Goal: Task Accomplishment & Management: Manage account settings

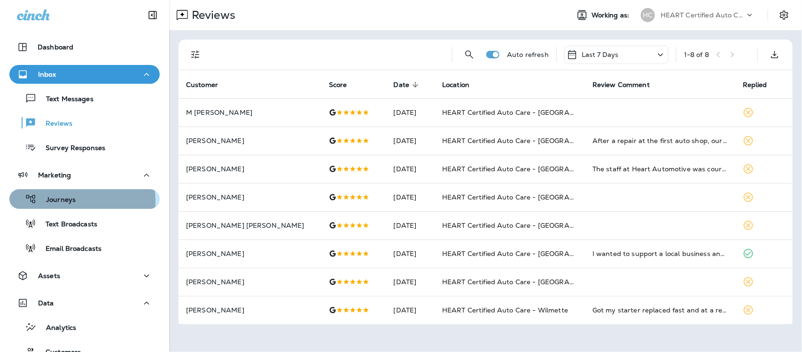
click at [63, 201] on p "Journeys" at bounding box center [56, 199] width 39 height 9
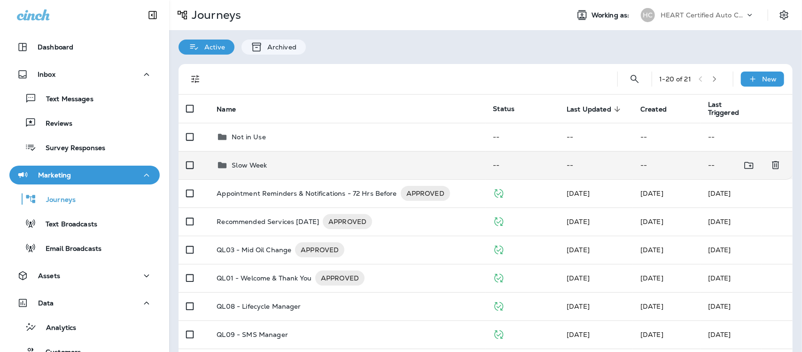
click at [249, 163] on p "Slow Week" at bounding box center [249, 165] width 35 height 8
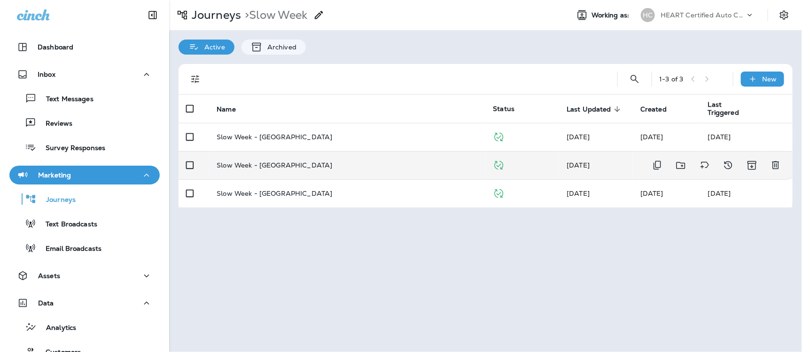
click at [274, 165] on p "Slow Week - [GEOGRAPHIC_DATA]" at bounding box center [275, 165] width 116 height 8
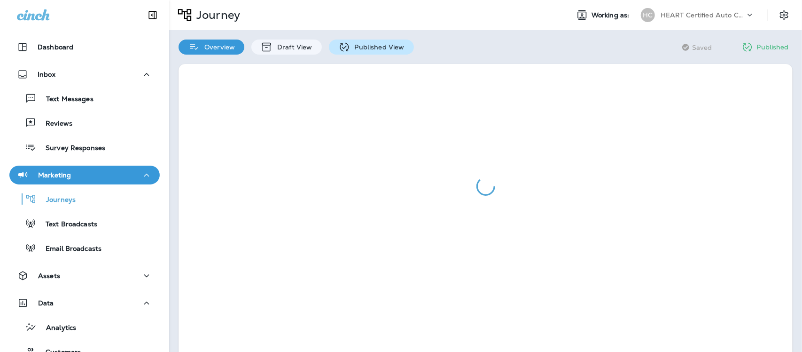
click at [364, 45] on p "Published View" at bounding box center [377, 47] width 55 height 8
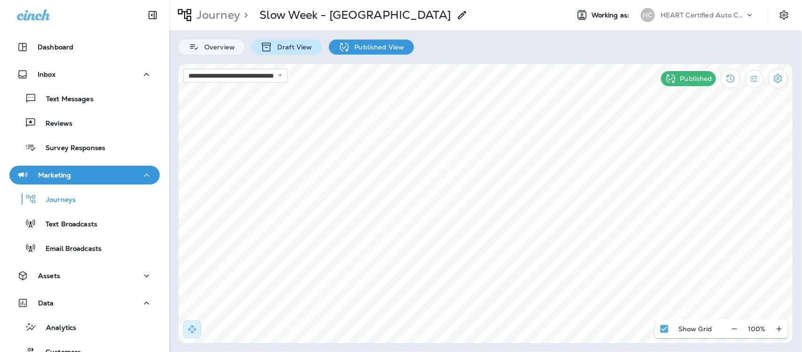
click at [287, 44] on p "Draft View" at bounding box center [292, 47] width 39 height 8
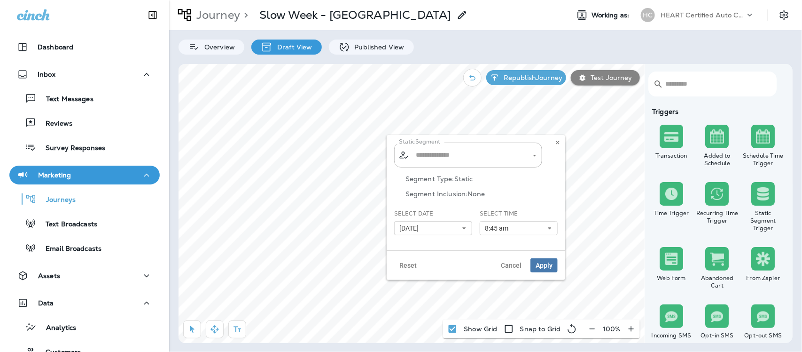
type input "**********"
click at [463, 230] on icon at bounding box center [464, 228] width 6 height 6
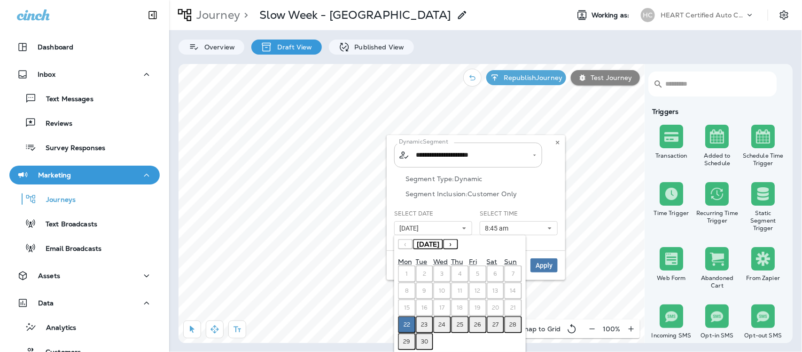
click at [424, 323] on abbr "23" at bounding box center [425, 325] width 7 height 8
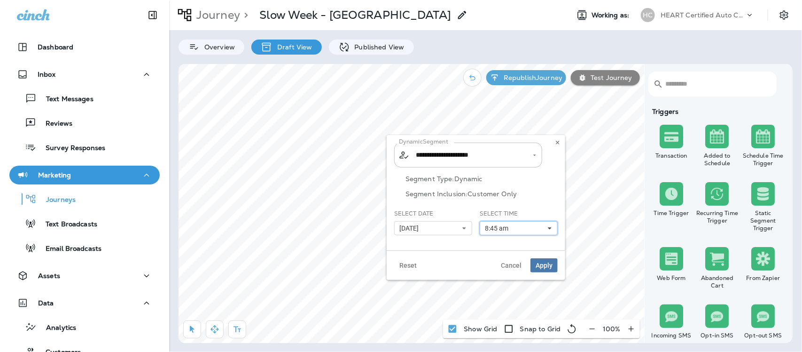
click at [550, 226] on icon at bounding box center [550, 228] width 6 height 6
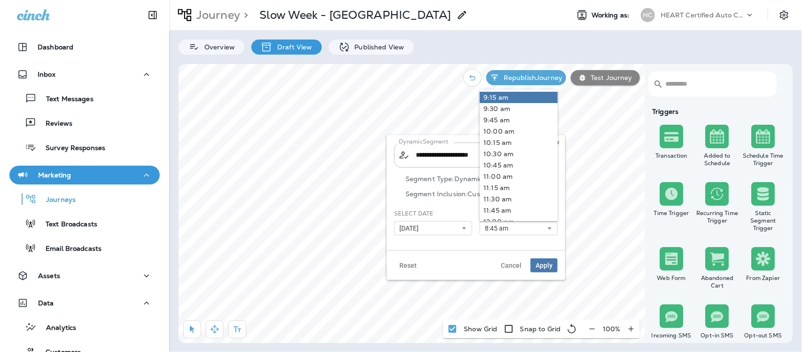
click at [496, 98] on link "9:15 am" at bounding box center [519, 97] width 78 height 11
click at [545, 269] on button "Apply" at bounding box center [544, 265] width 27 height 14
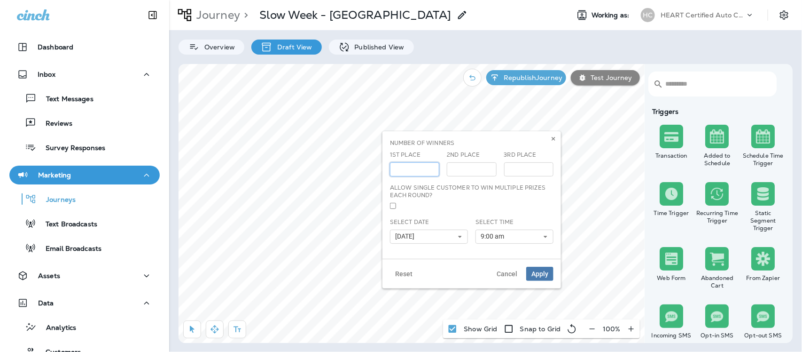
click at [431, 172] on input "***" at bounding box center [414, 169] width 49 height 14
type input "***"
click at [431, 172] on input "***" at bounding box center [414, 169] width 49 height 14
click at [459, 237] on use at bounding box center [460, 236] width 3 height 2
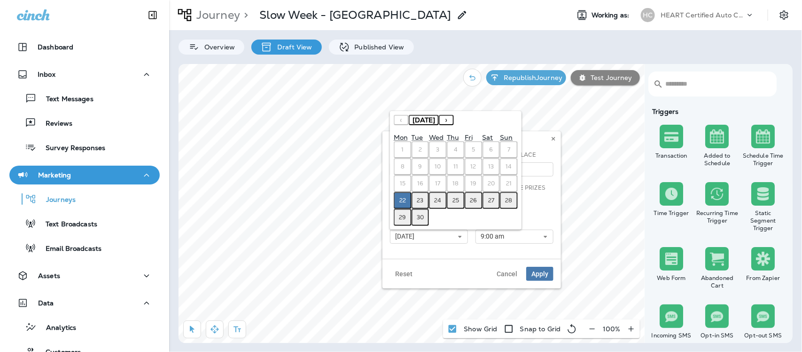
click at [416, 200] on button "23" at bounding box center [421, 200] width 18 height 17
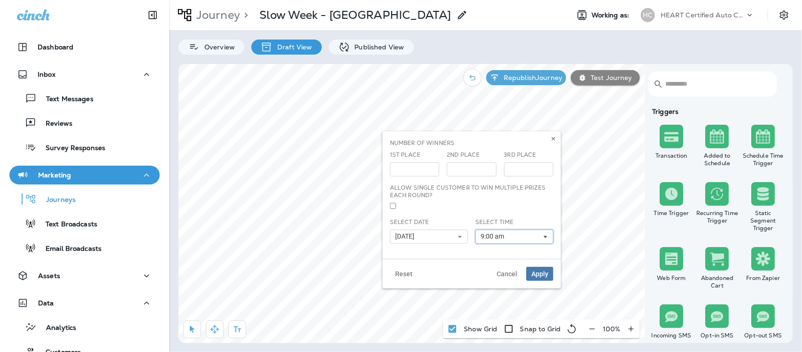
click at [546, 233] on button "9:00 am" at bounding box center [515, 236] width 78 height 14
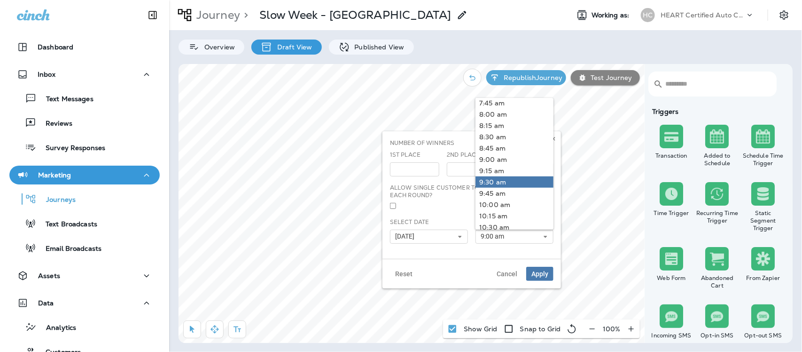
click at [492, 184] on link "9:30 am" at bounding box center [515, 181] width 78 height 11
click at [544, 273] on span "Apply" at bounding box center [540, 273] width 17 height 7
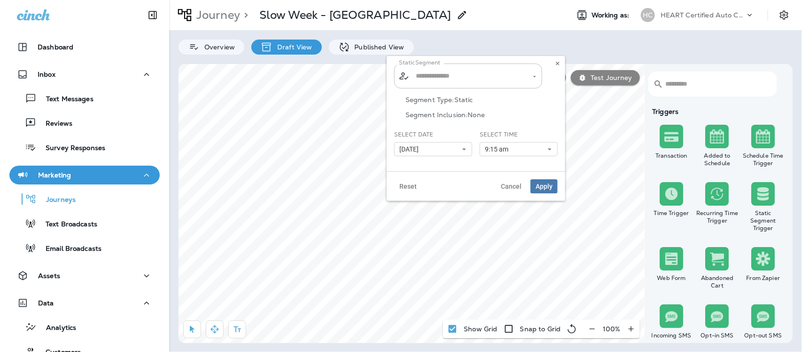
type input "**********"
click at [551, 187] on span "Apply" at bounding box center [544, 186] width 17 height 7
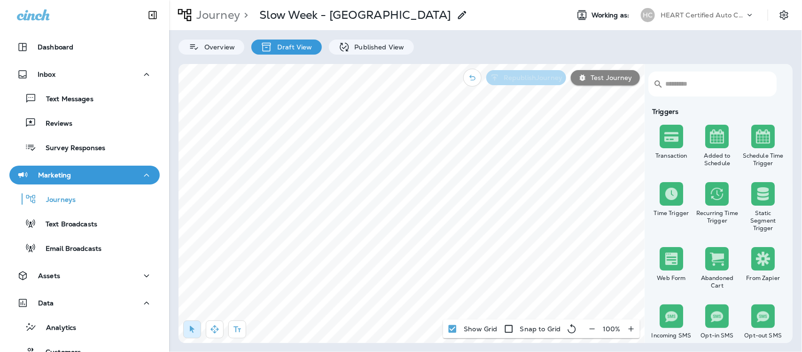
click at [536, 73] on button "Republish Journey" at bounding box center [526, 77] width 80 height 15
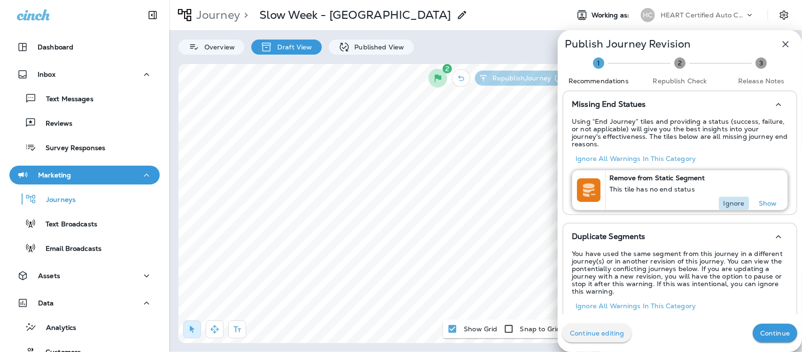
click at [724, 199] on p "Ignore" at bounding box center [734, 203] width 21 height 8
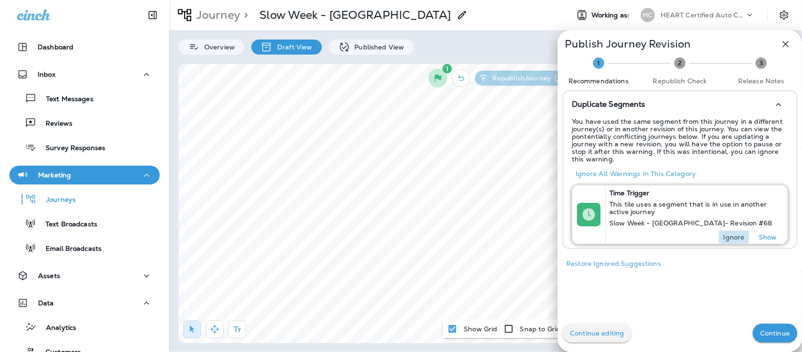
click at [724, 240] on p "Ignore" at bounding box center [734, 237] width 21 height 8
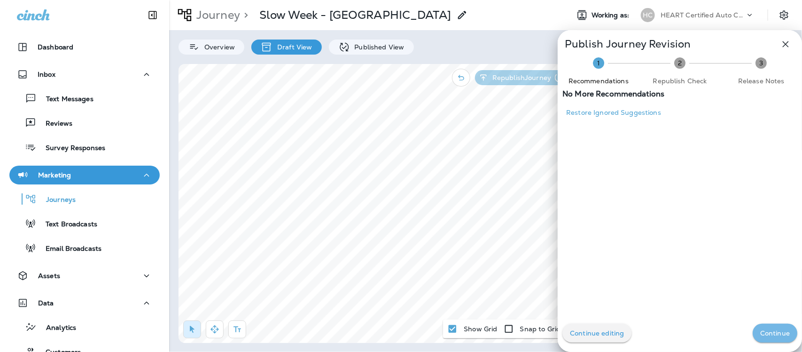
click at [774, 335] on p "Continue" at bounding box center [775, 333] width 30 height 8
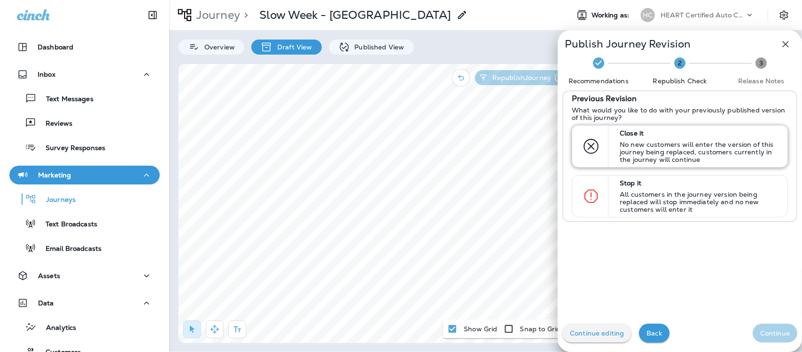
click at [649, 146] on p "No new customers will enter the version of this journey being replaced, custome…" at bounding box center [699, 152] width 159 height 23
click at [772, 332] on p "Continue" at bounding box center [775, 333] width 30 height 8
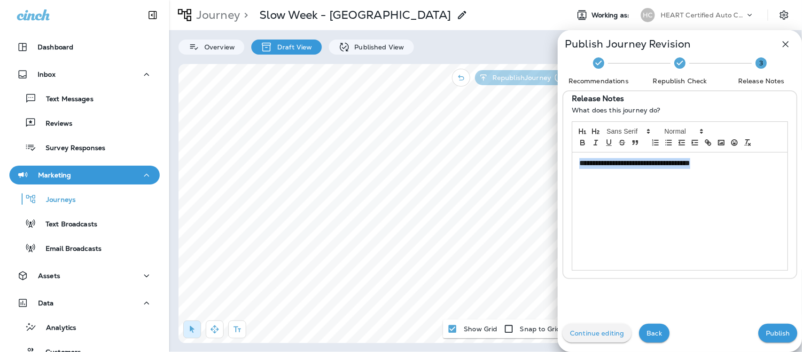
drag, startPoint x: 713, startPoint y: 166, endPoint x: 551, endPoint y: 193, distance: 164.9
click at [568, 175] on div "**********" at bounding box center [680, 184] width 224 height 187
click at [769, 329] on p "Publish" at bounding box center [778, 333] width 24 height 8
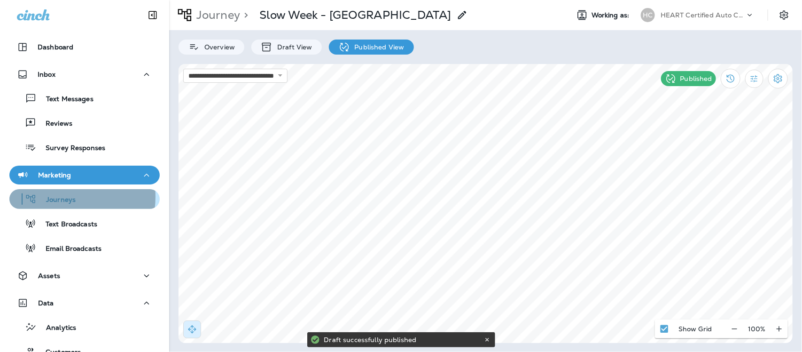
click at [57, 196] on p "Journeys" at bounding box center [56, 199] width 39 height 9
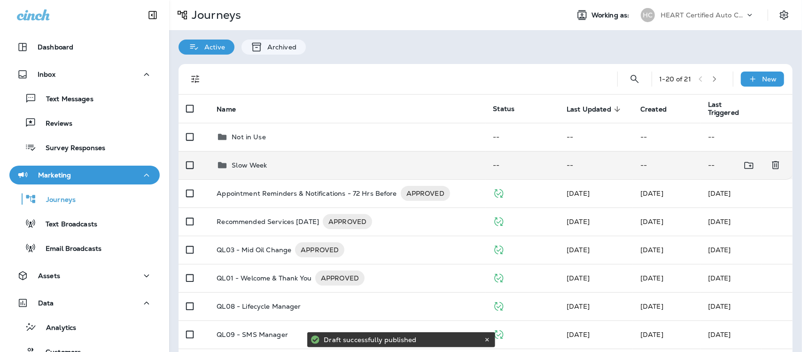
click at [245, 164] on p "Slow Week" at bounding box center [249, 165] width 35 height 8
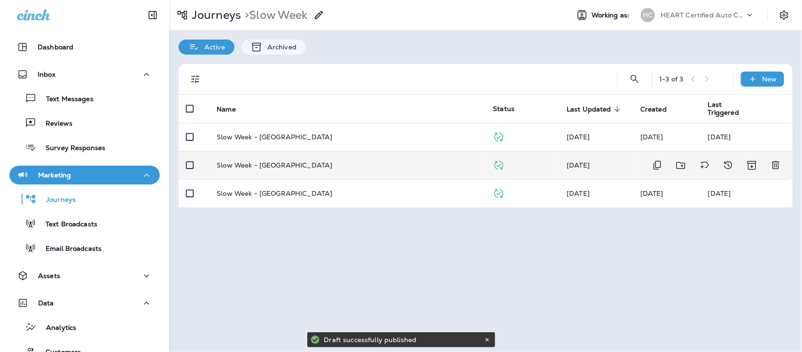
click at [266, 162] on p "Slow Week - [GEOGRAPHIC_DATA]" at bounding box center [275, 165] width 116 height 8
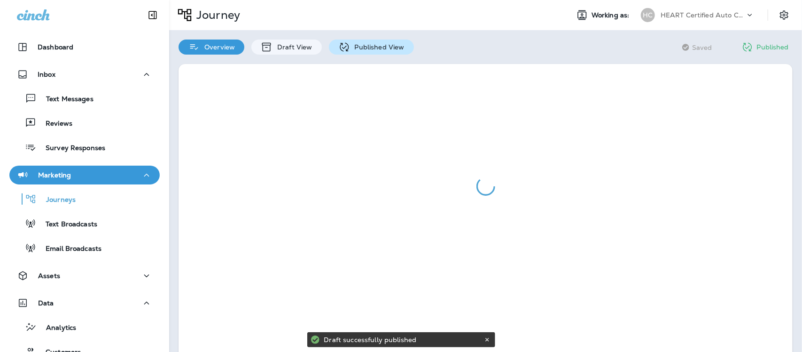
click at [372, 45] on p "Published View" at bounding box center [377, 47] width 55 height 8
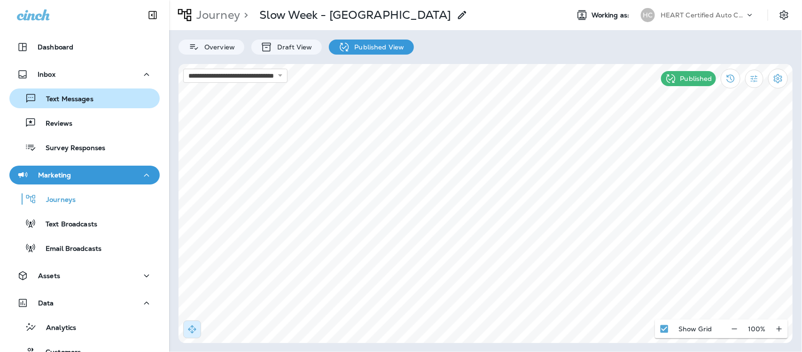
click at [72, 98] on p "Text Messages" at bounding box center [65, 99] width 57 height 9
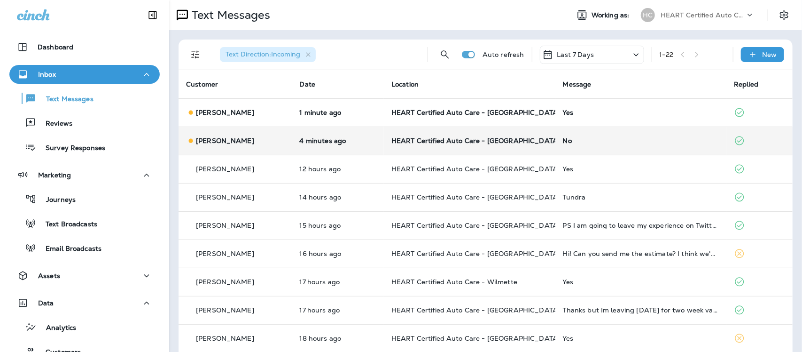
click at [563, 139] on div "No" at bounding box center [641, 141] width 156 height 8
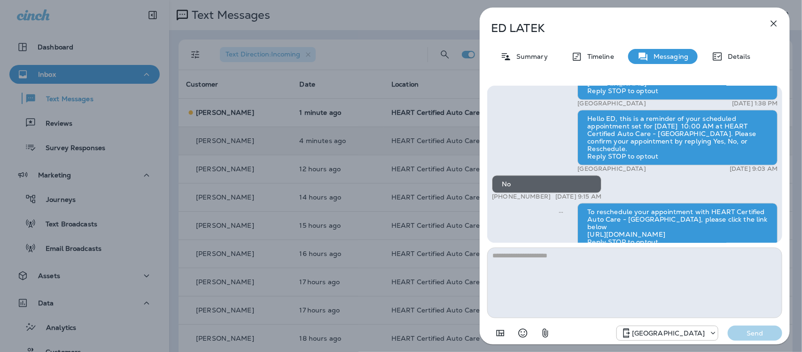
click at [771, 19] on icon "button" at bounding box center [773, 23] width 11 height 11
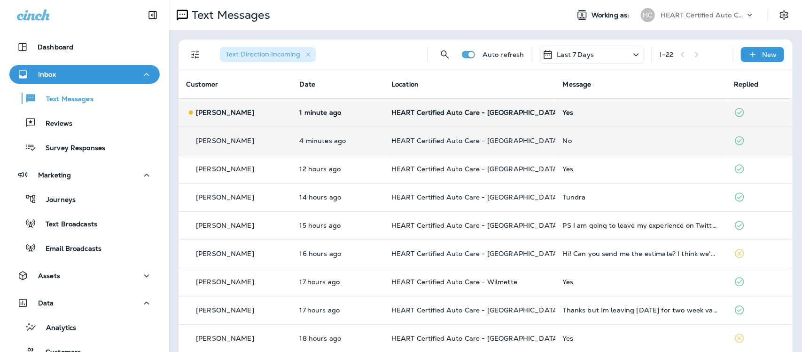
click at [564, 112] on div "Yes" at bounding box center [641, 113] width 156 height 8
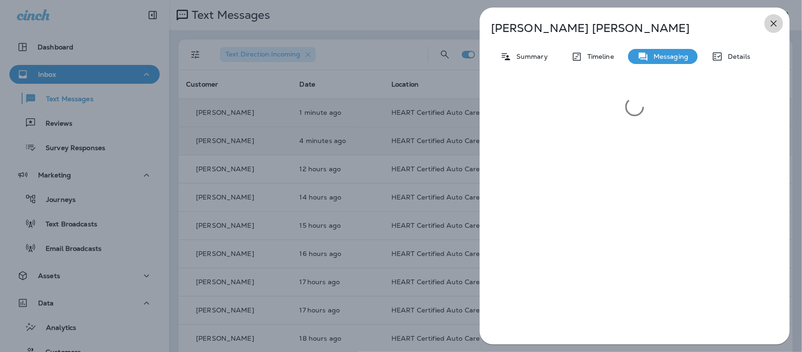
click at [777, 20] on icon "button" at bounding box center [773, 23] width 11 height 11
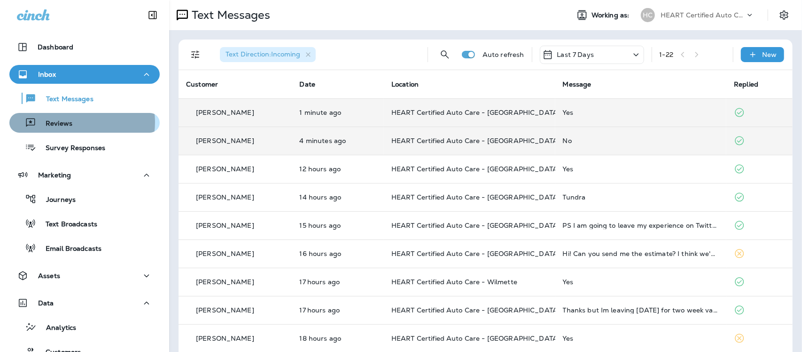
click at [71, 122] on p "Reviews" at bounding box center [54, 123] width 36 height 9
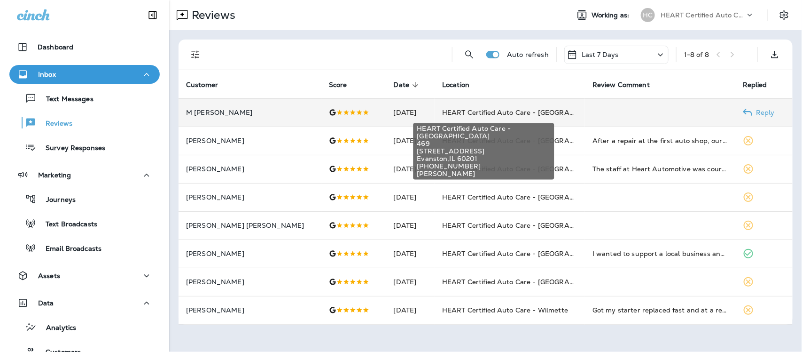
click at [451, 114] on span "HEART Certified Auto Care - [GEOGRAPHIC_DATA]" at bounding box center [526, 112] width 169 height 8
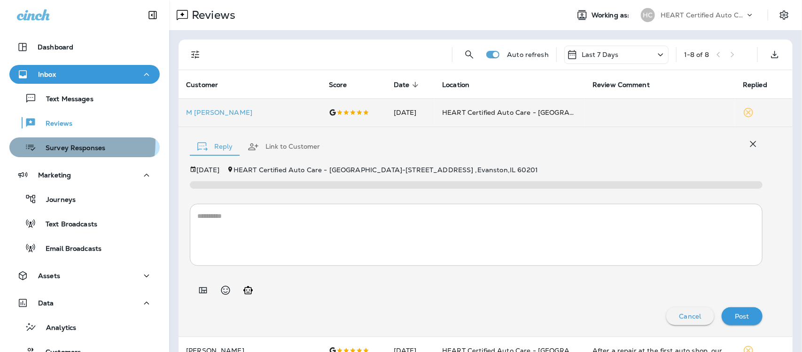
click at [55, 142] on div "Survey Responses" at bounding box center [59, 147] width 92 height 14
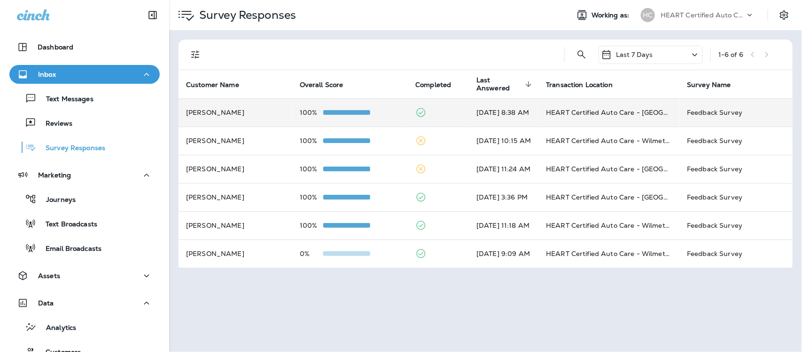
click at [526, 110] on td "[DATE] 8:38 AM" at bounding box center [504, 112] width 70 height 28
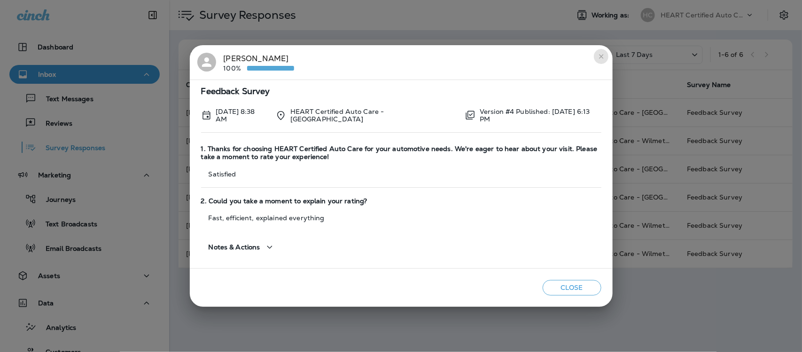
click at [602, 60] on icon "close" at bounding box center [602, 57] width 8 height 8
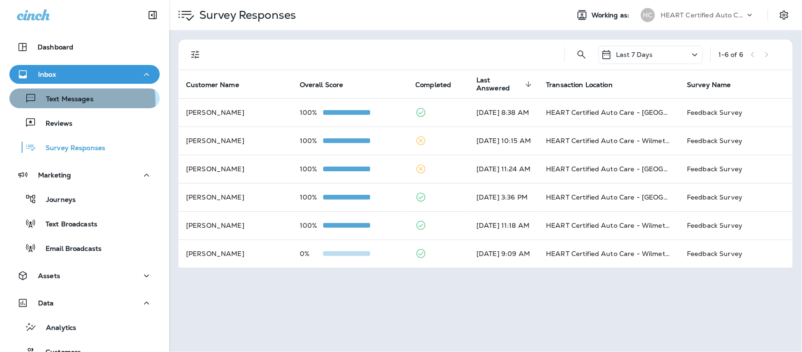
click at [73, 102] on p "Text Messages" at bounding box center [65, 99] width 57 height 9
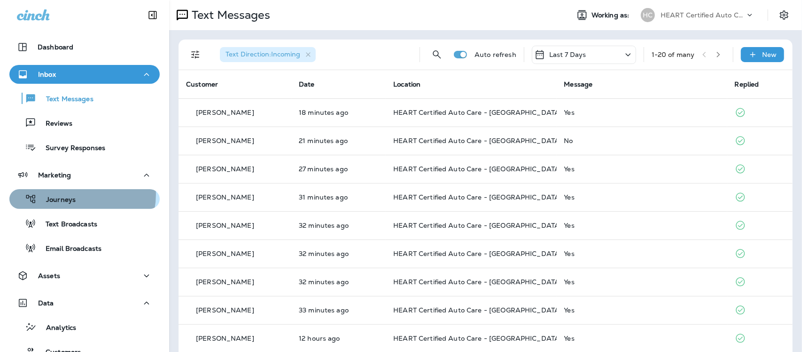
click at [75, 194] on div "Journeys" at bounding box center [84, 199] width 143 height 14
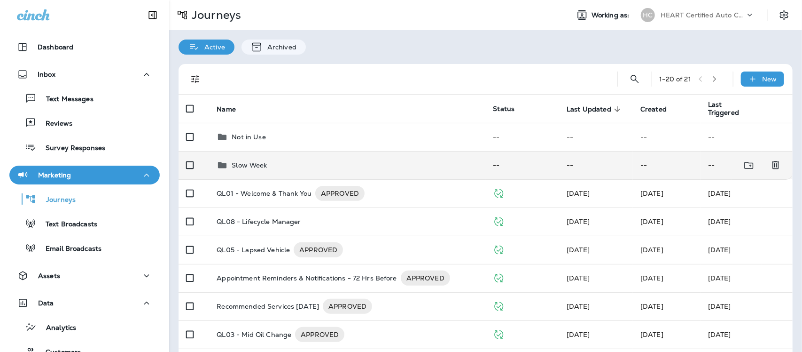
click at [250, 165] on p "Slow Week" at bounding box center [249, 165] width 35 height 8
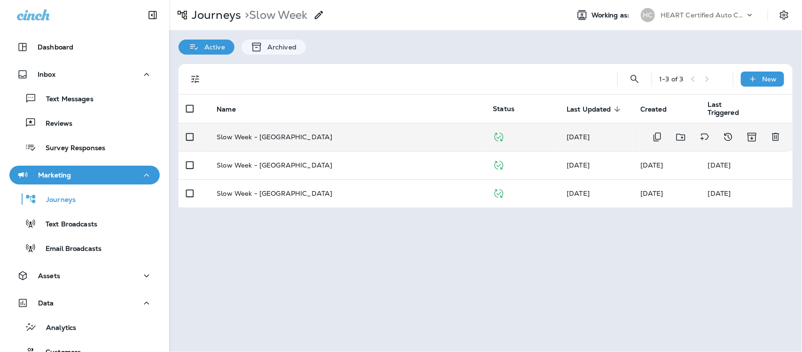
click at [278, 135] on p "Slow Week - [GEOGRAPHIC_DATA]" at bounding box center [275, 137] width 116 height 8
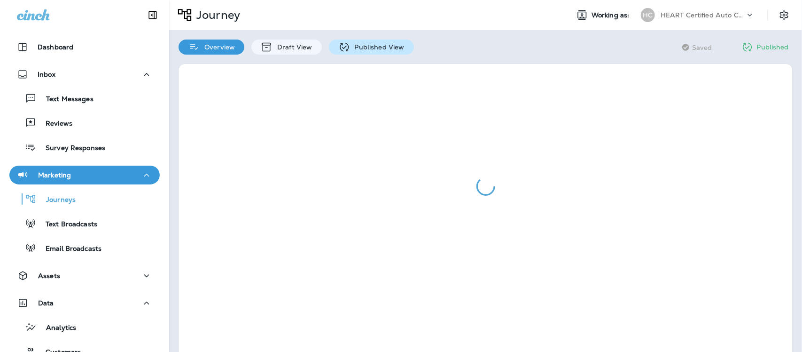
click at [379, 45] on p "Published View" at bounding box center [377, 47] width 55 height 8
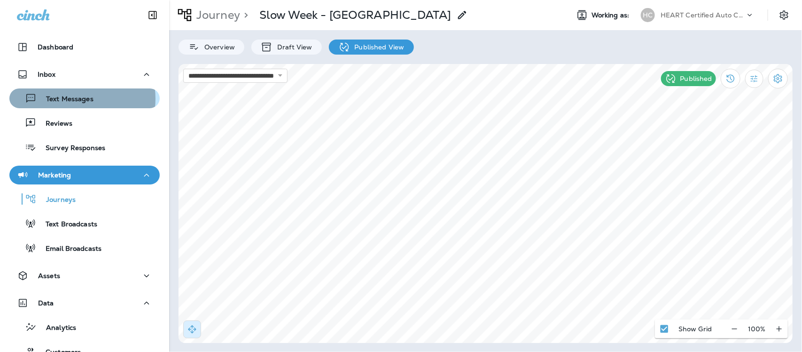
click at [73, 99] on p "Text Messages" at bounding box center [65, 99] width 57 height 9
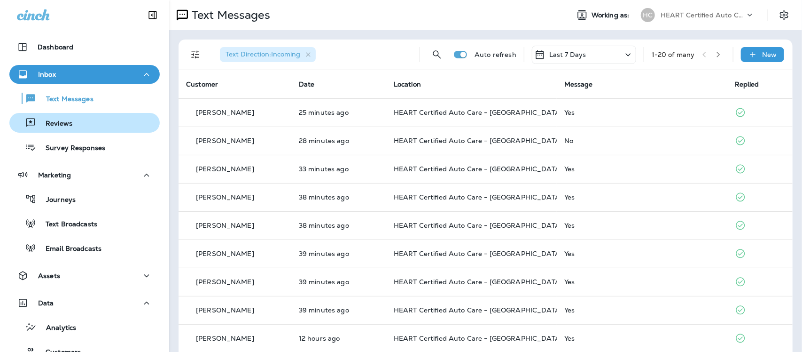
click at [87, 123] on div "Reviews" at bounding box center [84, 123] width 143 height 14
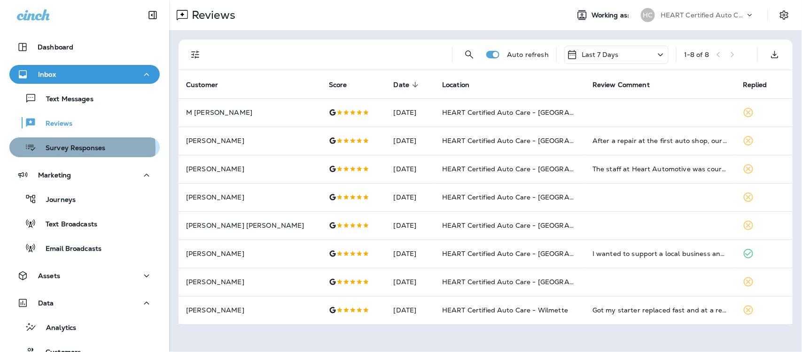
click at [75, 148] on p "Survey Responses" at bounding box center [70, 148] width 69 height 9
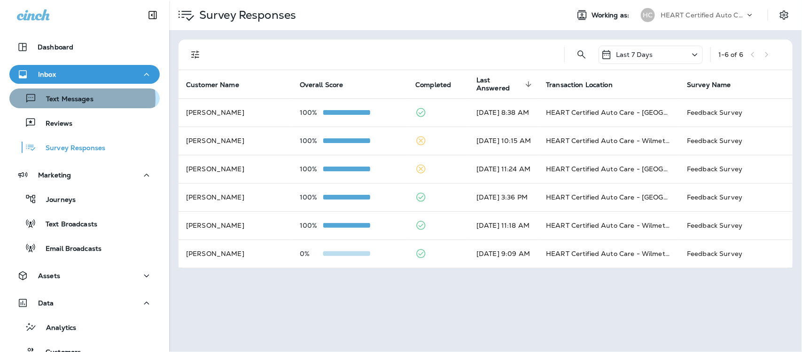
click at [79, 99] on p "Text Messages" at bounding box center [65, 99] width 57 height 9
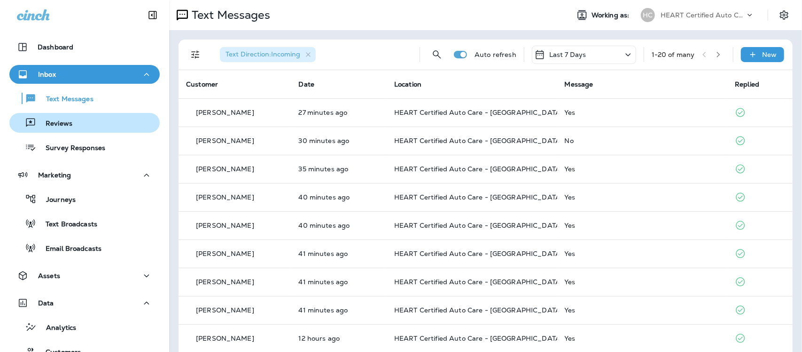
click at [70, 121] on p "Reviews" at bounding box center [54, 123] width 36 height 9
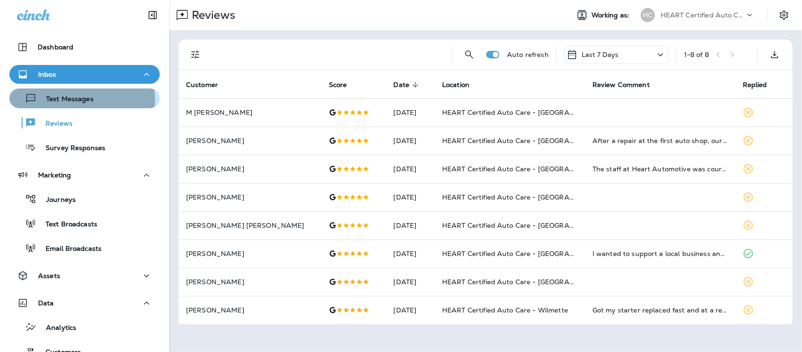
click at [70, 99] on p "Text Messages" at bounding box center [65, 99] width 57 height 9
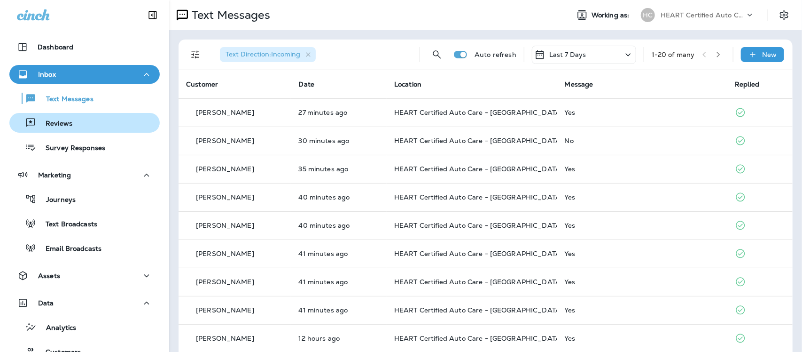
click at [54, 123] on p "Reviews" at bounding box center [54, 123] width 36 height 9
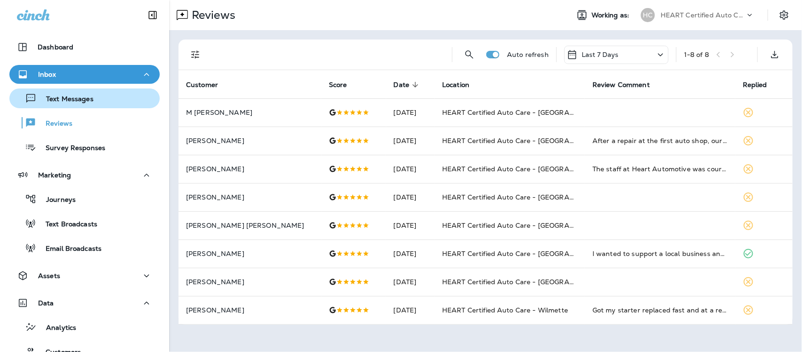
click at [62, 100] on p "Text Messages" at bounding box center [65, 99] width 57 height 9
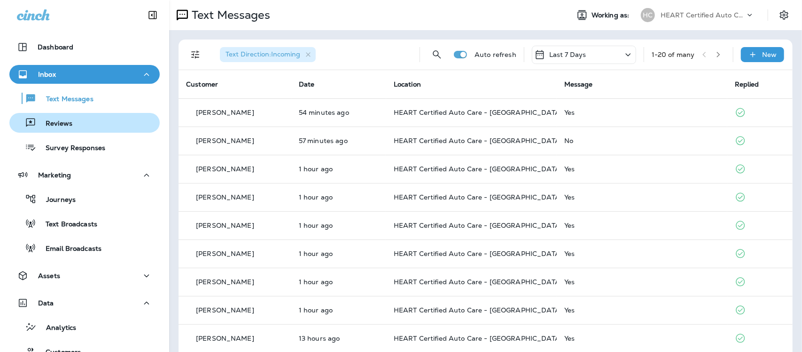
click at [61, 120] on p "Reviews" at bounding box center [54, 123] width 36 height 9
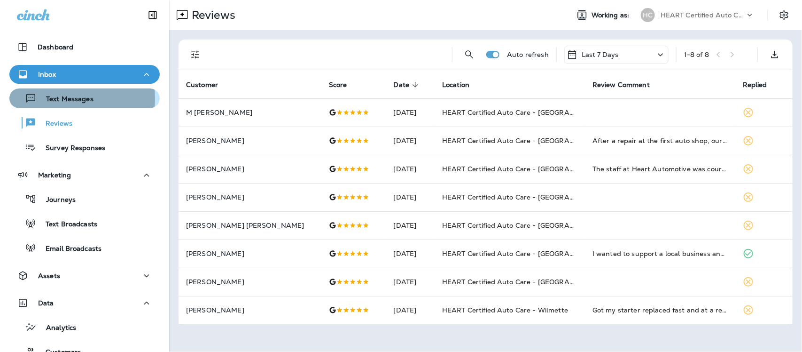
click at [59, 99] on p "Text Messages" at bounding box center [65, 99] width 57 height 9
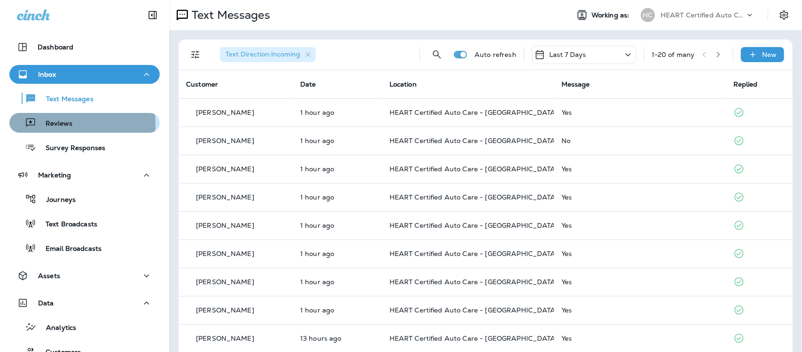
click at [66, 125] on p "Reviews" at bounding box center [54, 123] width 36 height 9
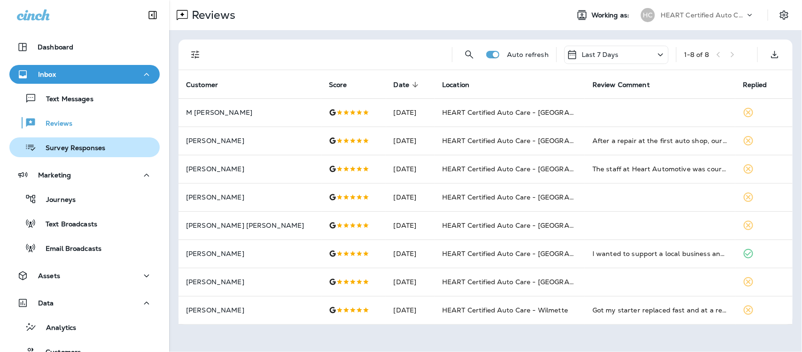
click at [69, 152] on p "Survey Responses" at bounding box center [70, 148] width 69 height 9
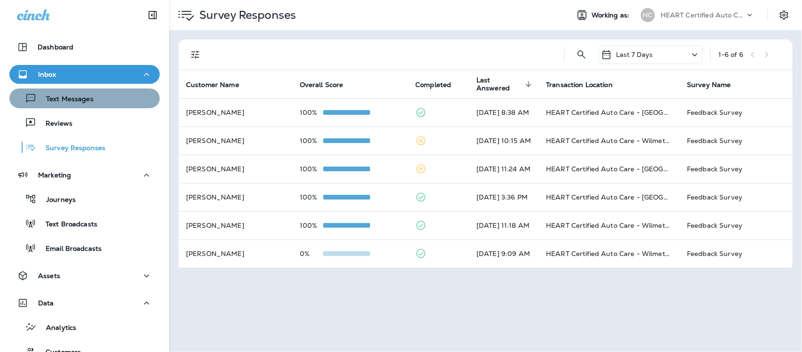
click at [88, 98] on p "Text Messages" at bounding box center [65, 99] width 57 height 9
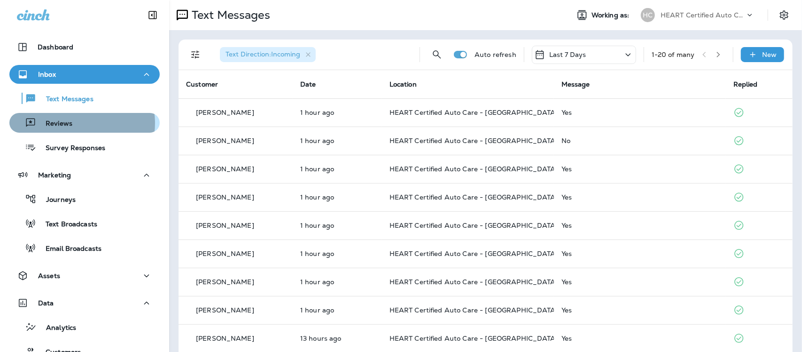
click at [71, 123] on p "Reviews" at bounding box center [54, 123] width 36 height 9
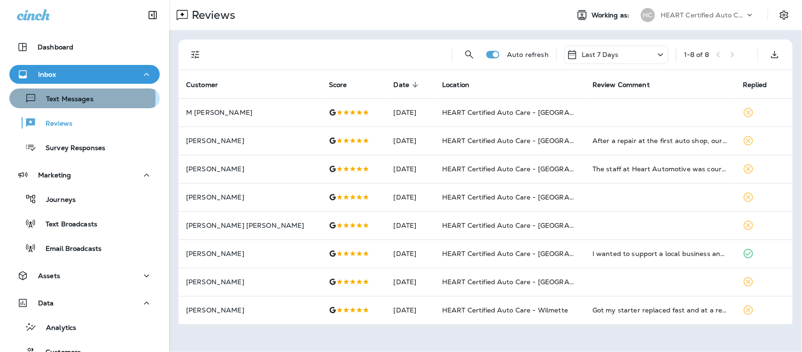
click at [73, 98] on p "Text Messages" at bounding box center [65, 99] width 57 height 9
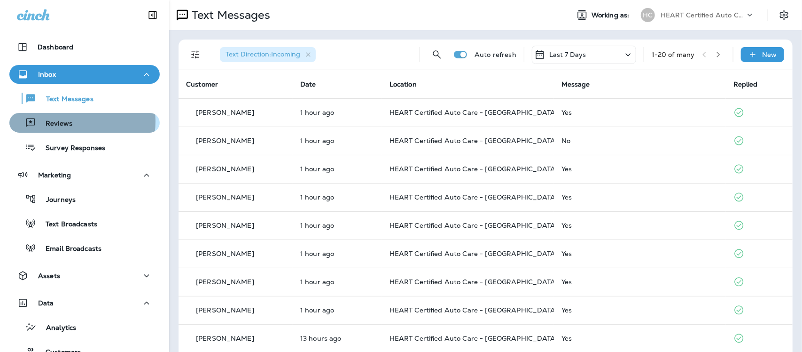
click at [66, 121] on p "Reviews" at bounding box center [54, 123] width 36 height 9
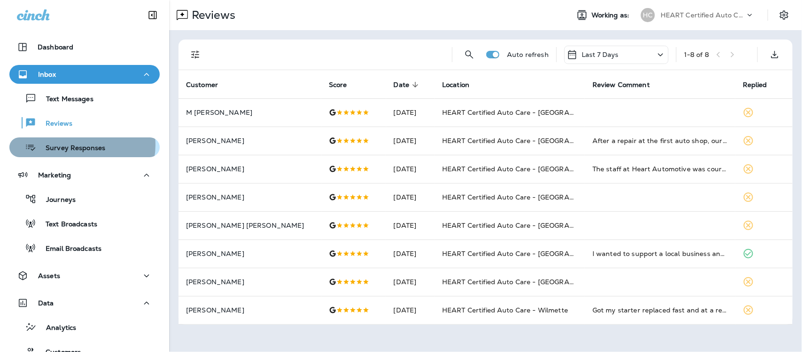
click at [81, 145] on p "Survey Responses" at bounding box center [70, 148] width 69 height 9
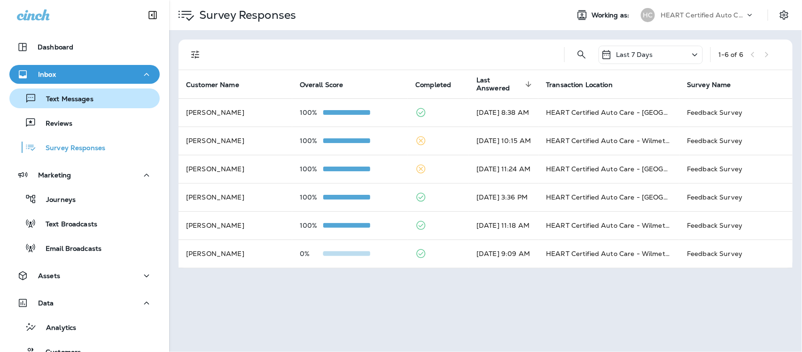
click at [83, 98] on p "Text Messages" at bounding box center [65, 99] width 57 height 9
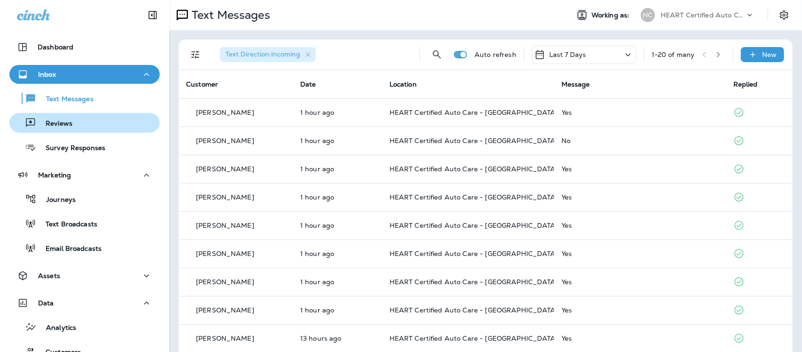
click at [75, 122] on div "Reviews" at bounding box center [84, 123] width 143 height 14
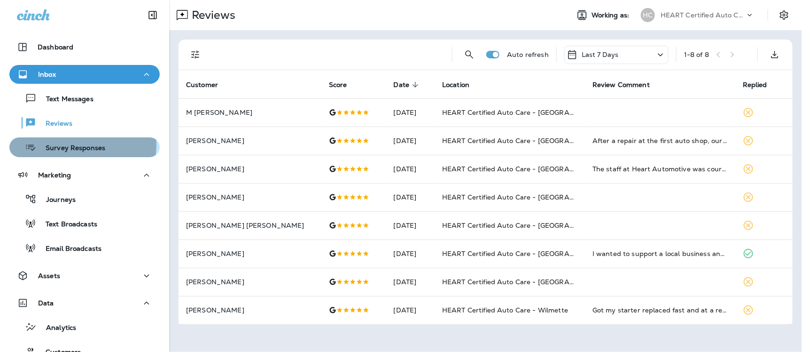
click at [82, 145] on p "Survey Responses" at bounding box center [70, 148] width 69 height 9
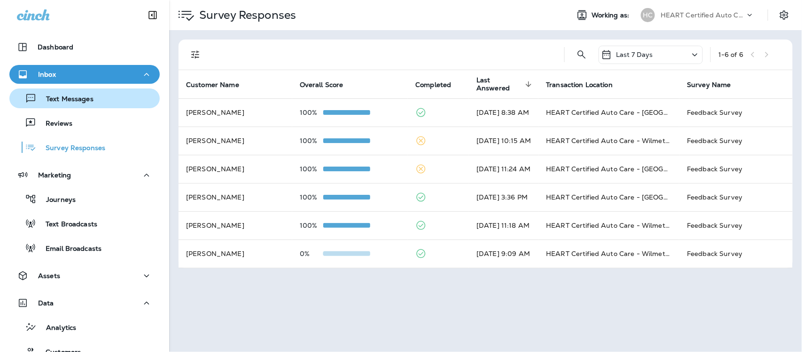
click at [68, 99] on p "Text Messages" at bounding box center [65, 99] width 57 height 9
